Goal: Entertainment & Leisure: Consume media (video, audio)

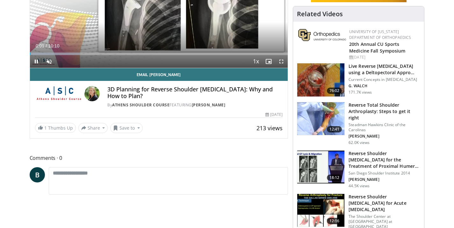
scroll to position [124, 0]
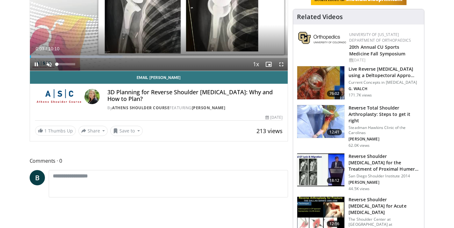
click at [50, 65] on span "Video Player" at bounding box center [49, 64] width 13 height 13
